Goal: Find specific page/section

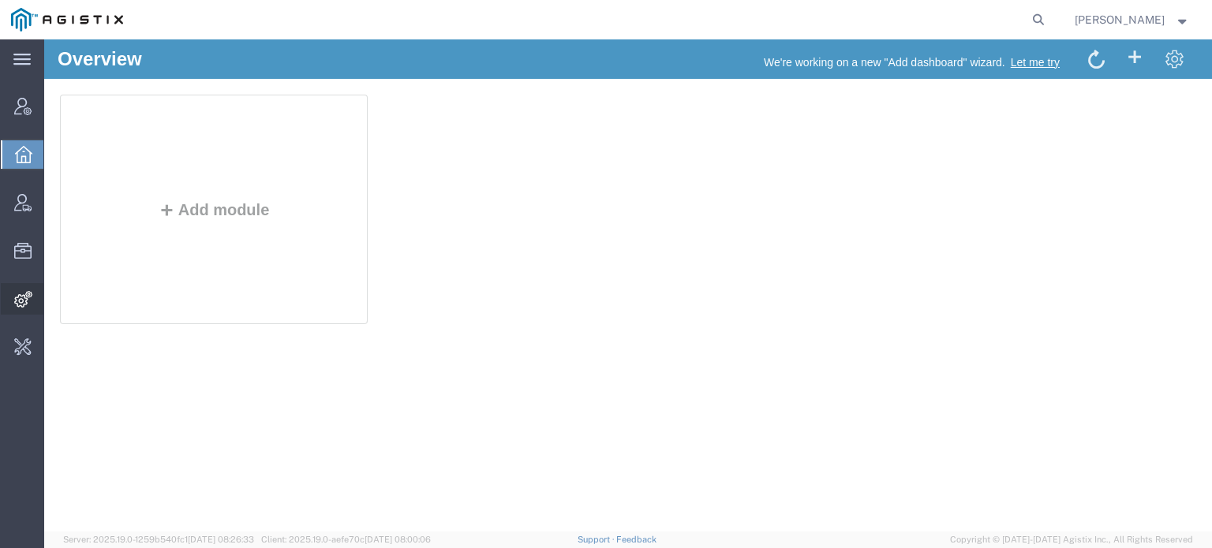
click at [54, 302] on span "Integrations" at bounding box center [48, 299] width 11 height 32
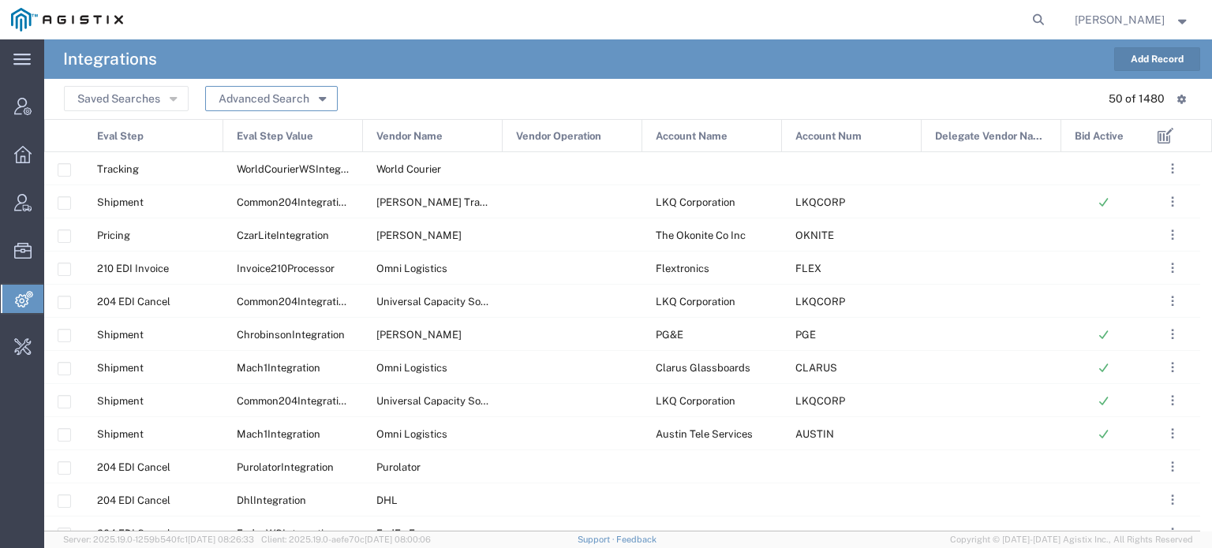
click at [281, 106] on button "Advanced Search" at bounding box center [271, 98] width 133 height 25
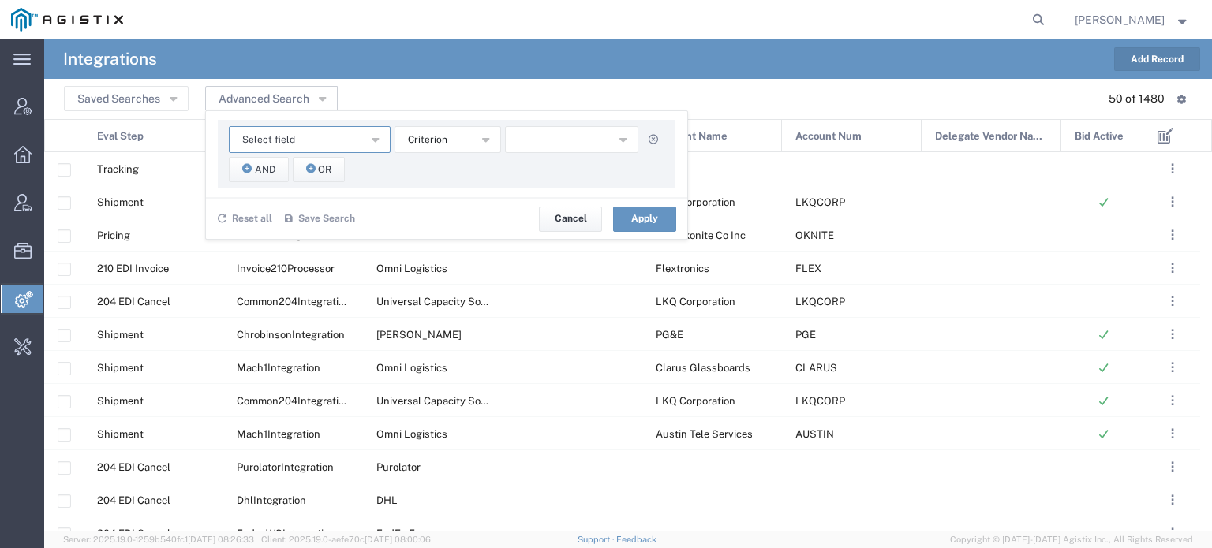
click at [304, 141] on button "Select field" at bounding box center [310, 139] width 162 height 27
click at [301, 170] on span "Account Name" at bounding box center [309, 168] width 159 height 21
click at [530, 133] on input "text" at bounding box center [572, 139] width 134 height 27
type input "[PERSON_NAME] M"
click at [660, 221] on button "Apply" at bounding box center [644, 219] width 63 height 25
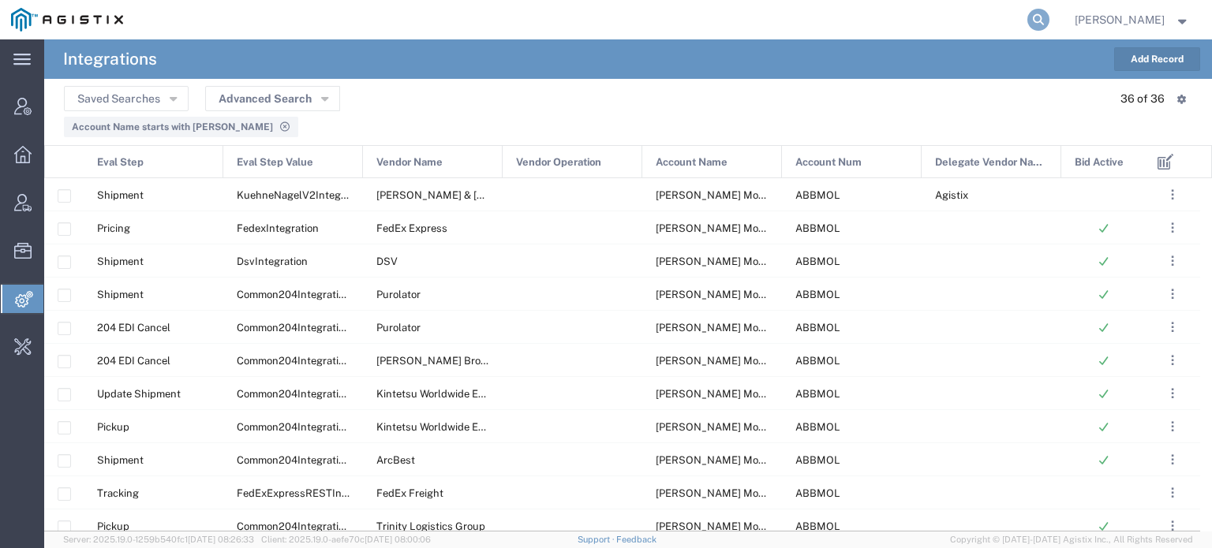
click at [1046, 16] on icon at bounding box center [1038, 20] width 22 height 22
type input "[PERSON_NAME] m"
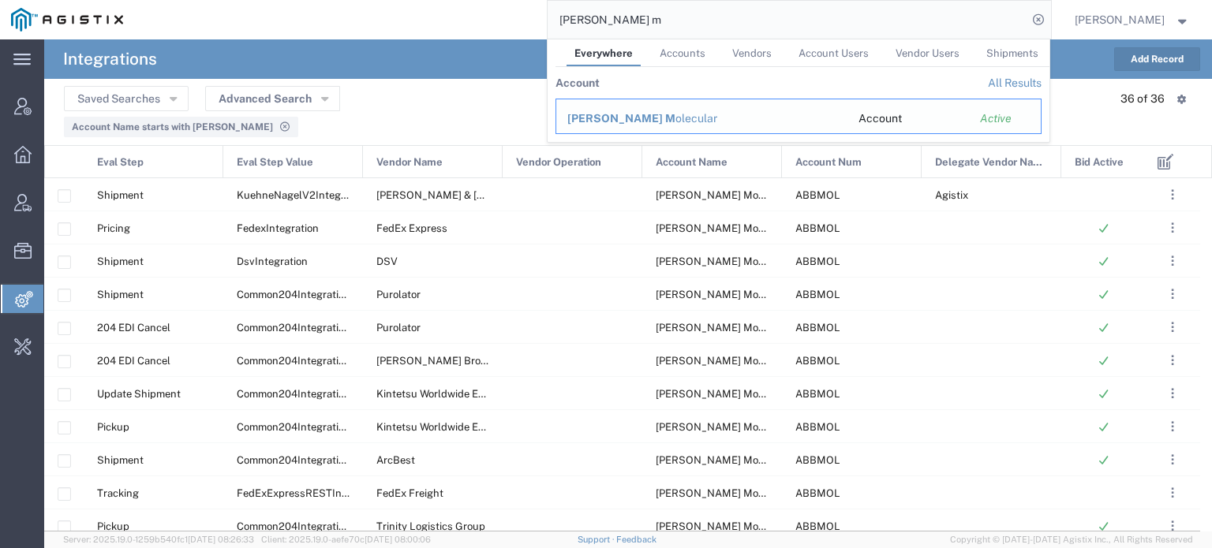
click at [647, 118] on div "[PERSON_NAME] M olecular" at bounding box center [701, 118] width 269 height 17
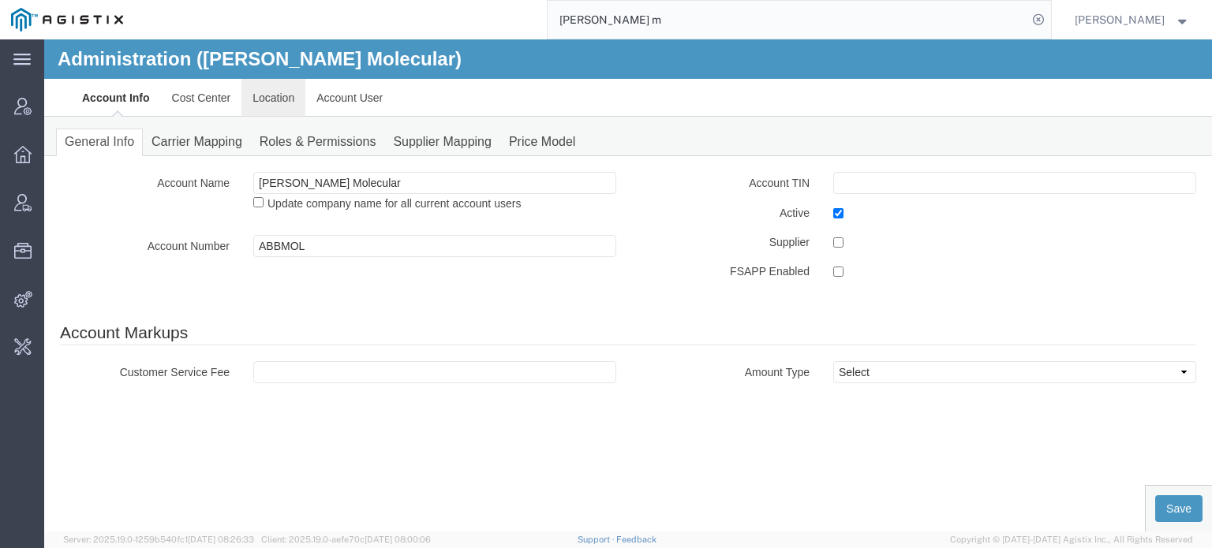
click at [277, 100] on link "Location" at bounding box center [273, 98] width 64 height 38
